Goal: Task Accomplishment & Management: Manage account settings

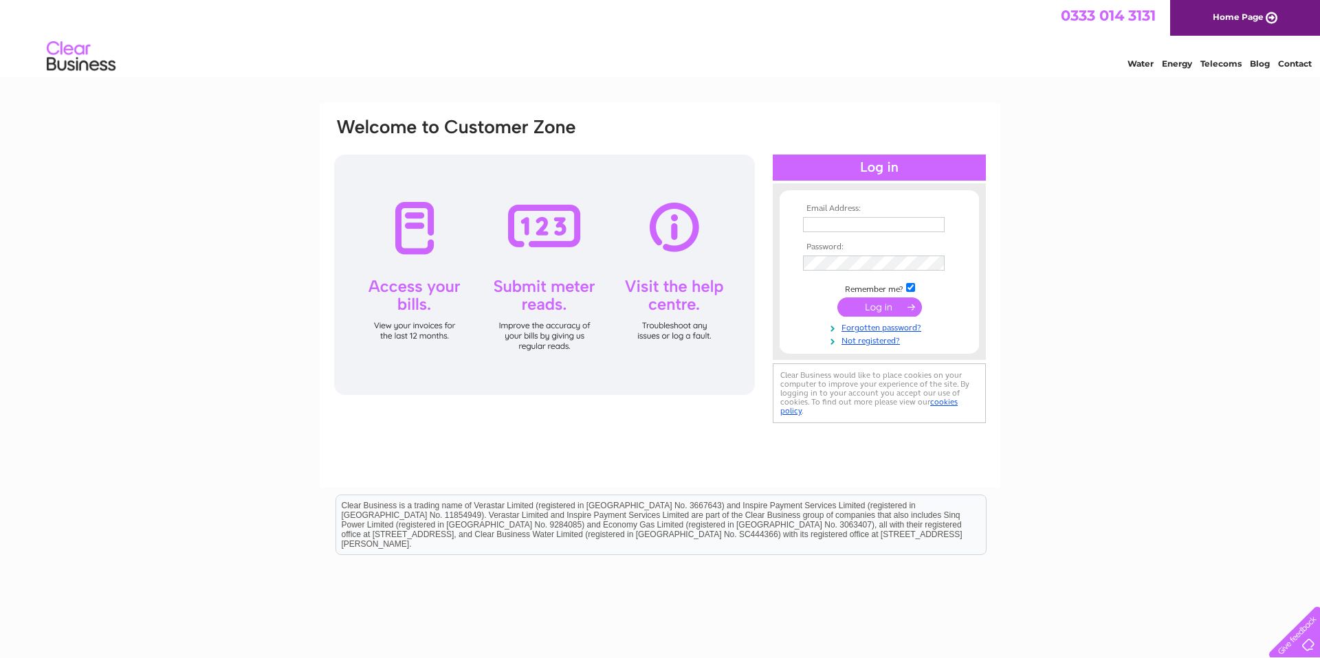
click at [867, 226] on input "text" at bounding box center [874, 224] width 142 height 15
click at [1140, 170] on div "Email Address: Password:" at bounding box center [660, 413] width 1320 height 620
type input "Birchonskye@gmail.com"
click at [879, 300] on input "submit" at bounding box center [879, 308] width 85 height 19
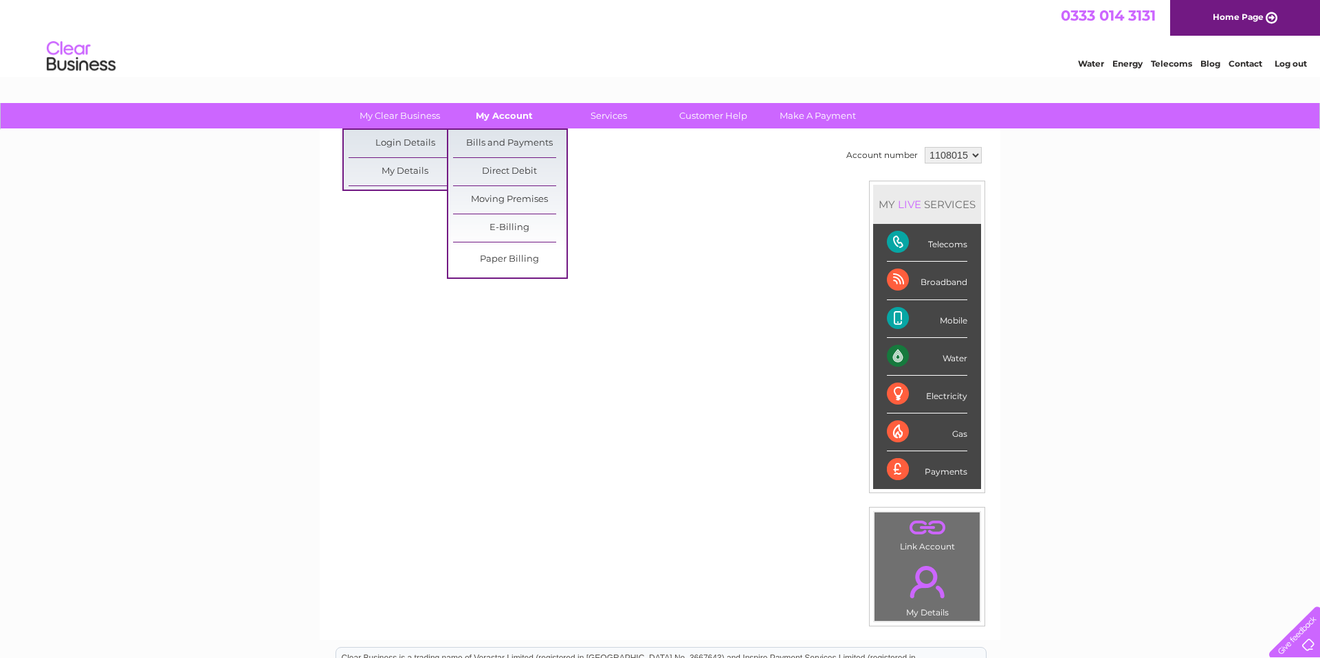
click at [498, 103] on link "My Account" at bounding box center [503, 115] width 113 height 25
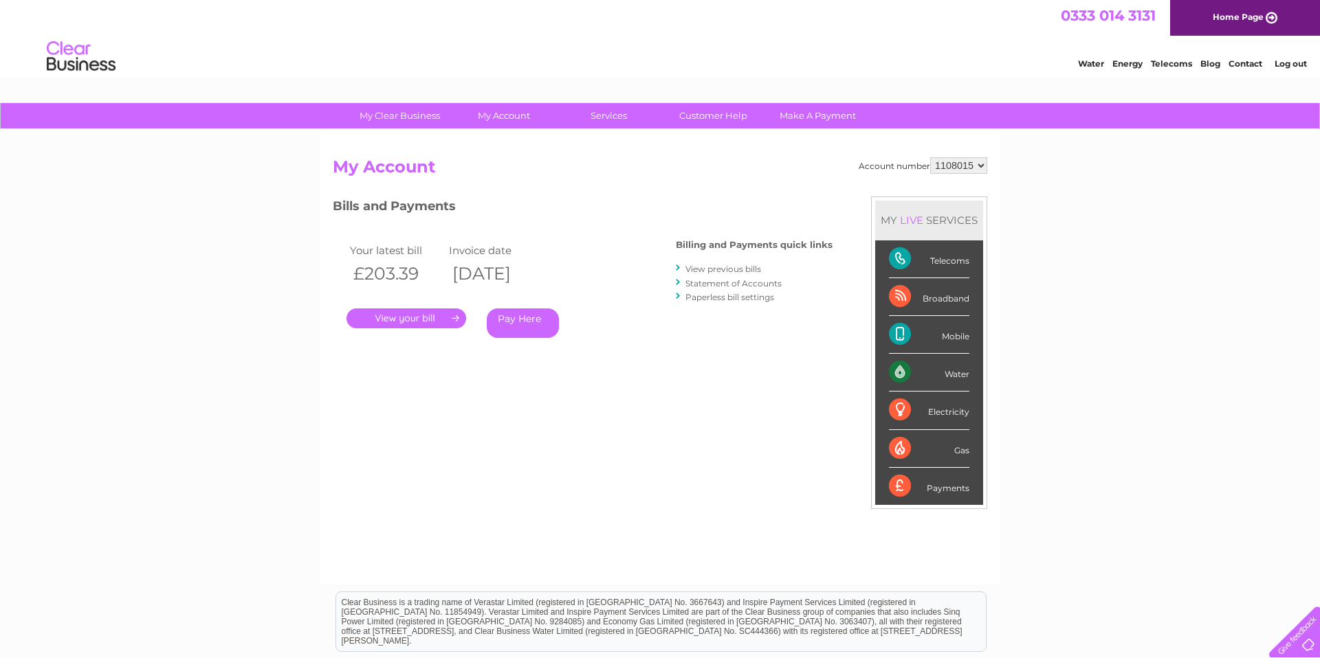
drag, startPoint x: 711, startPoint y: 265, endPoint x: 672, endPoint y: 215, distance: 63.7
click at [711, 265] on link "View previous bills" at bounding box center [723, 269] width 76 height 10
